Goal: Check status: Verify the current state of an ongoing process or item

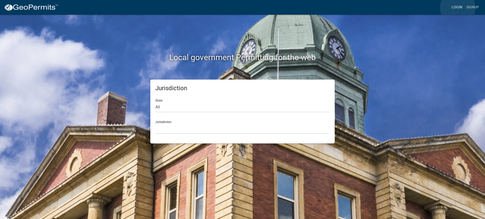
click at [458, 7] on link "Login" at bounding box center [456, 8] width 15 height 10
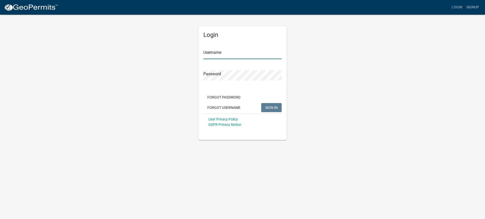
type input "mhaller"
click at [275, 106] on span "SIGN IN" at bounding box center [271, 107] width 12 height 4
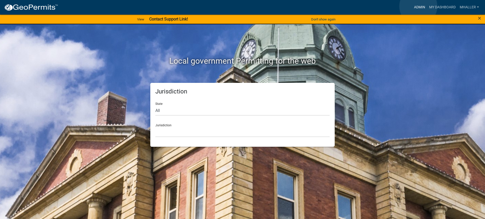
click at [418, 6] on link "Admin" at bounding box center [419, 8] width 15 height 10
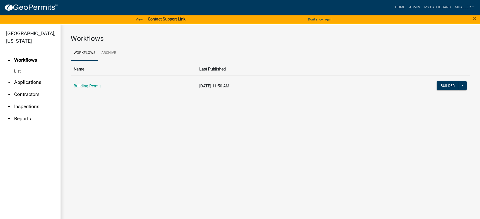
click at [25, 100] on link "arrow_drop_down Inspections" at bounding box center [30, 106] width 61 height 12
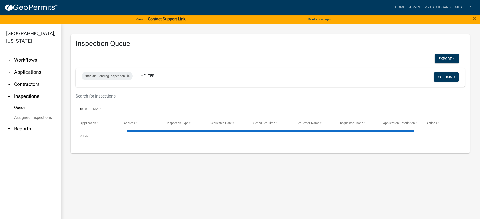
select select "1: 25"
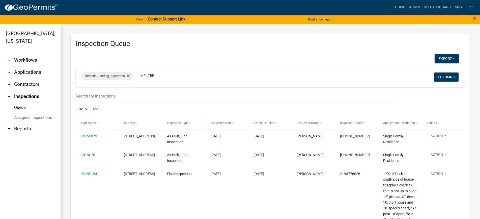
click at [176, 123] on span "Inspection Type" at bounding box center [177, 123] width 21 height 4
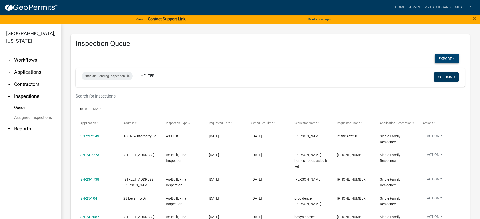
click at [445, 58] on button "Export" at bounding box center [447, 58] width 24 height 9
click at [429, 70] on button "Excel Format (.xlsx)" at bounding box center [435, 72] width 47 height 12
click at [417, 7] on link "Admin" at bounding box center [415, 8] width 15 height 10
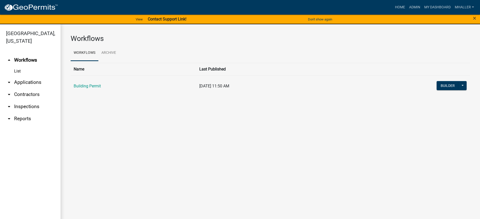
click at [20, 76] on link "arrow_drop_down Applications" at bounding box center [30, 82] width 61 height 12
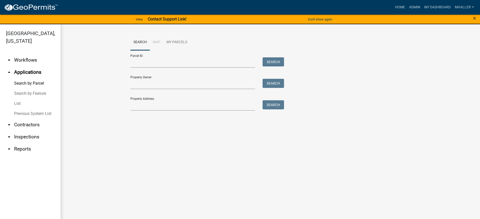
click at [17, 98] on link "List" at bounding box center [30, 103] width 61 height 10
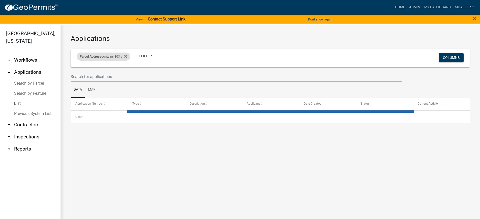
click at [115, 56] on div "Parcel Address contains 303 a" at bounding box center [104, 57] width 54 height 8
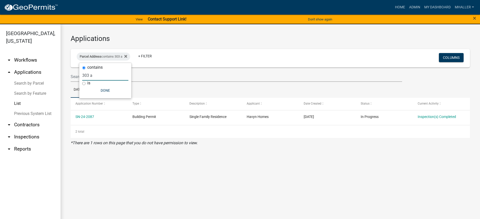
click at [101, 75] on input "303 a" at bounding box center [105, 75] width 46 height 10
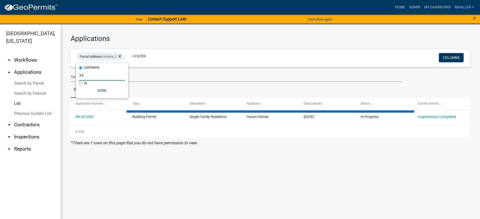
type input "342"
select select "1: 25"
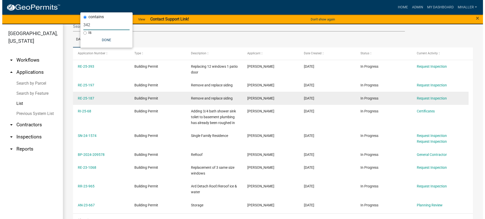
scroll to position [50, 0]
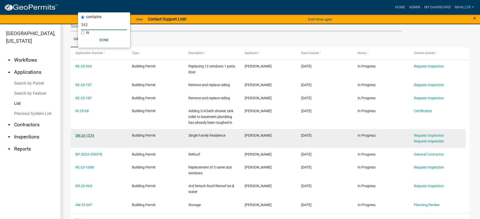
type input "342"
click at [91, 135] on link "SN-24-1574" at bounding box center [84, 135] width 19 height 4
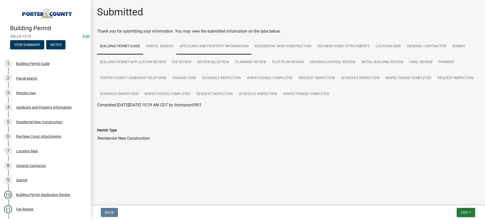
click at [211, 46] on link "Applicant and Property Information" at bounding box center [213, 46] width 75 height 16
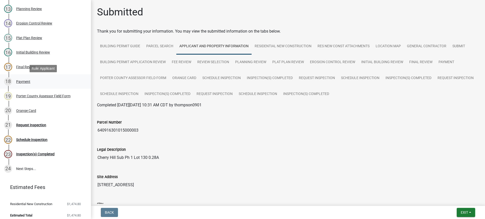
scroll to position [233, 0]
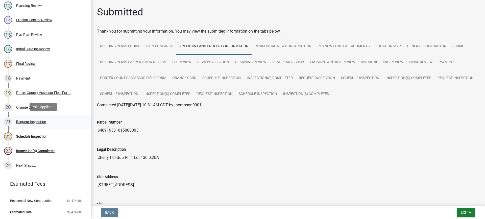
click at [23, 120] on div "Request Inspection" at bounding box center [31, 122] width 30 height 4
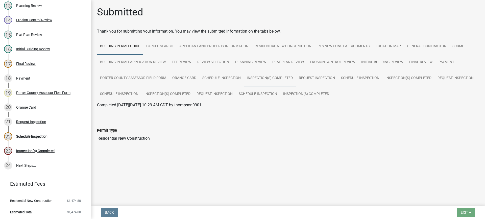
click at [263, 78] on link "Inspection(s) Completed" at bounding box center [270, 78] width 52 height 16
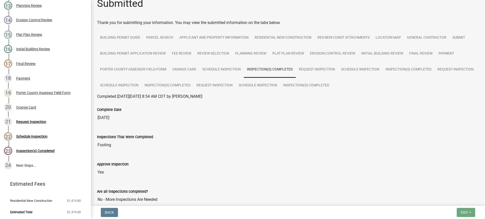
scroll to position [0, 0]
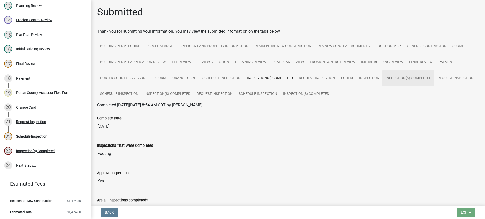
click at [408, 78] on link "Inspection(s) Completed" at bounding box center [408, 78] width 52 height 16
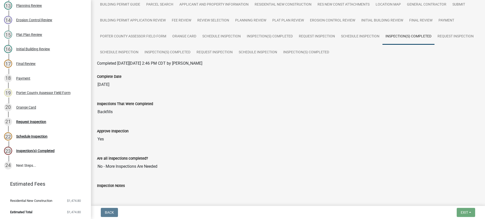
scroll to position [50, 0]
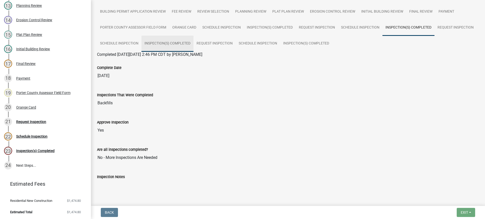
click at [193, 43] on link "Inspection(s) Completed" at bounding box center [167, 44] width 52 height 16
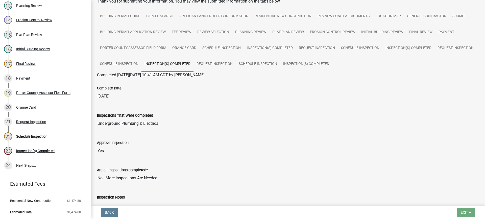
scroll to position [25, 0]
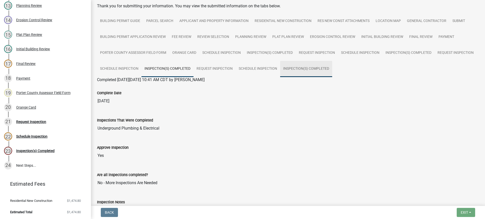
click at [332, 68] on link "Inspection(s) Completed" at bounding box center [306, 69] width 52 height 16
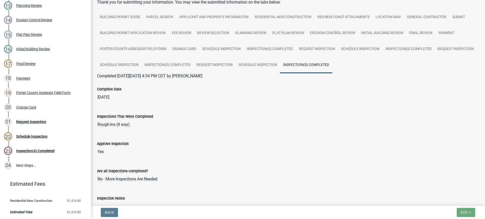
scroll to position [0, 0]
